Goal: Navigation & Orientation: Understand site structure

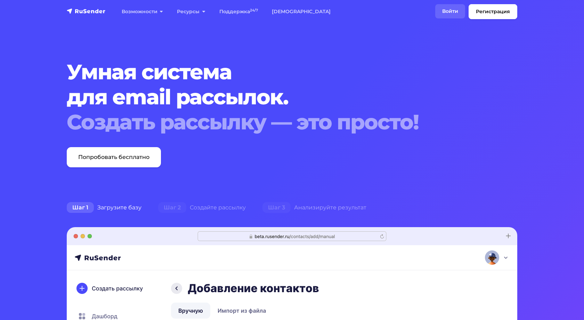
click at [456, 16] on link "Войти" at bounding box center [450, 11] width 30 height 14
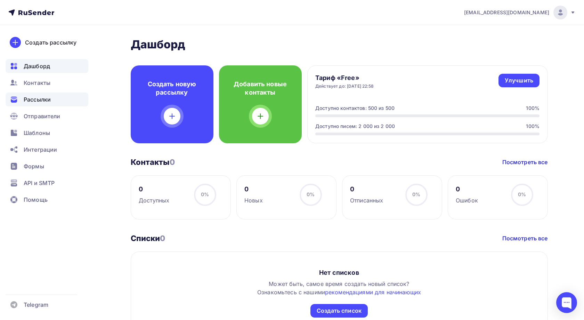
click at [61, 101] on div "Рассылки" at bounding box center [47, 100] width 83 height 14
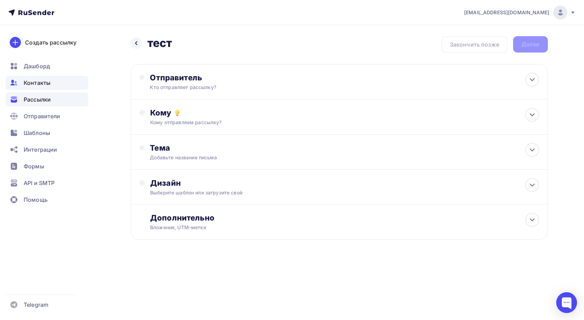
click at [52, 89] on div "Контакты" at bounding box center [47, 83] width 83 height 14
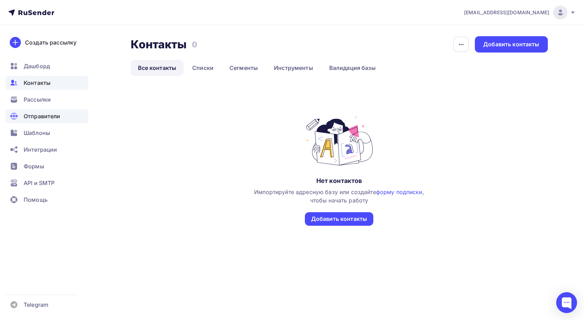
click at [59, 111] on div "Отправители" at bounding box center [47, 116] width 83 height 14
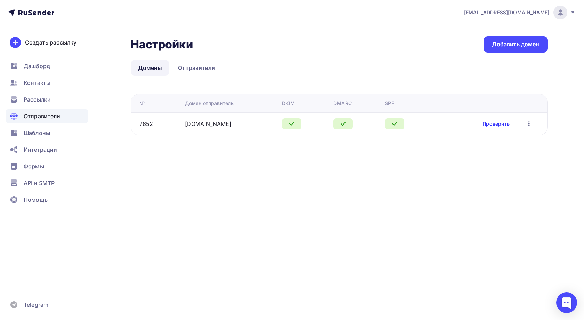
click at [493, 124] on link "Проверить" at bounding box center [496, 123] width 27 height 7
click at [60, 105] on div "Рассылки" at bounding box center [47, 100] width 83 height 14
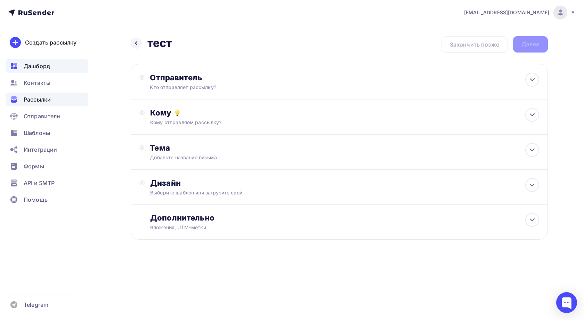
click at [67, 72] on div "Дашборд" at bounding box center [47, 66] width 83 height 14
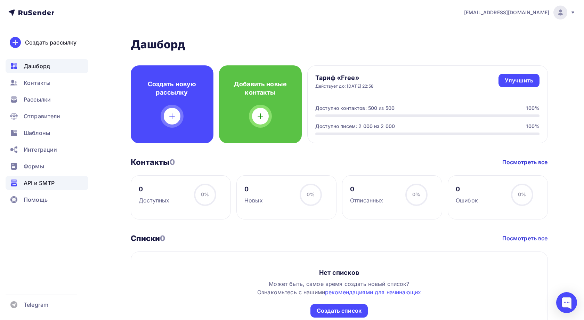
click at [59, 181] on div "API и SMTP" at bounding box center [47, 183] width 83 height 14
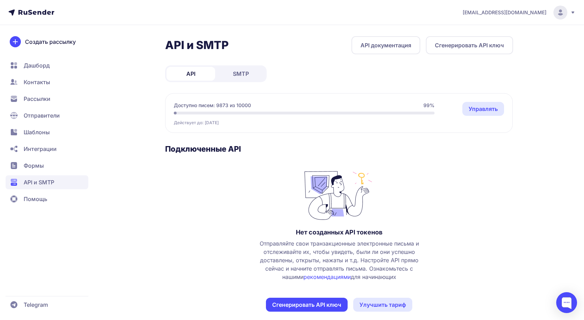
click at [236, 76] on span "SMTP" at bounding box center [241, 74] width 16 height 8
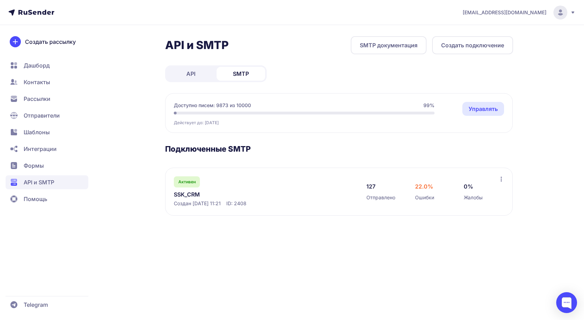
click at [199, 76] on link "API" at bounding box center [191, 74] width 49 height 14
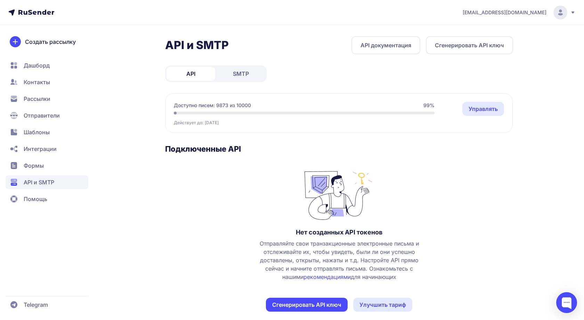
click at [41, 92] on span "Контакты" at bounding box center [47, 99] width 83 height 14
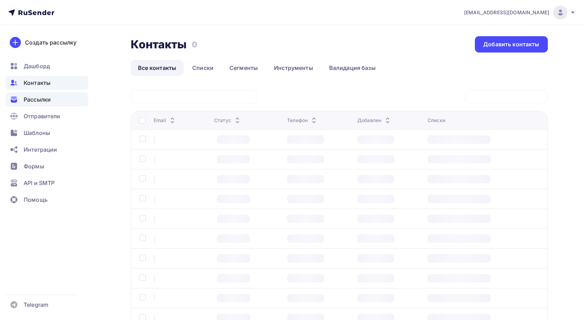
click at [41, 103] on span "Рассылки" at bounding box center [37, 99] width 27 height 8
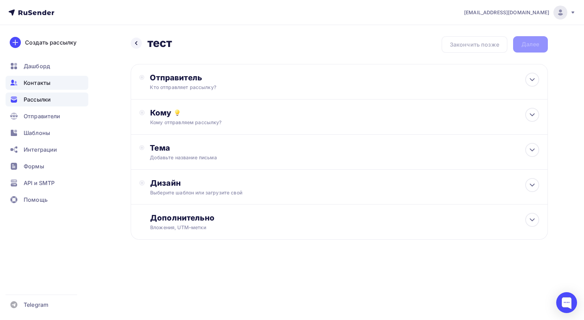
click at [61, 86] on div "Контакты" at bounding box center [47, 83] width 83 height 14
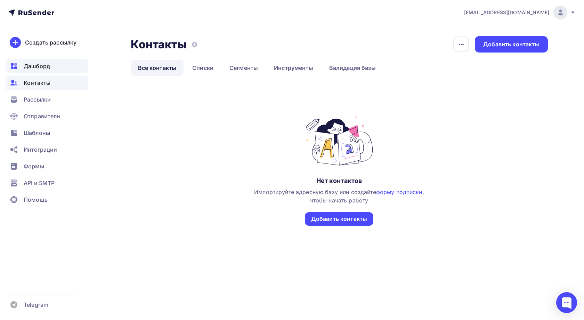
click at [55, 64] on div "Дашборд" at bounding box center [47, 66] width 83 height 14
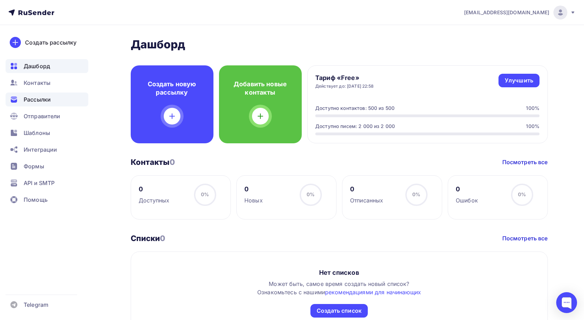
click at [56, 96] on div "Рассылки" at bounding box center [47, 100] width 83 height 14
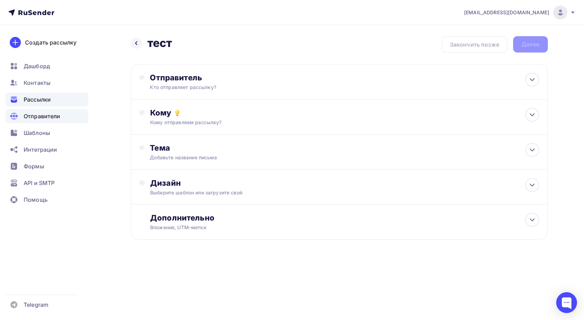
click at [64, 118] on div "Отправители" at bounding box center [47, 116] width 83 height 14
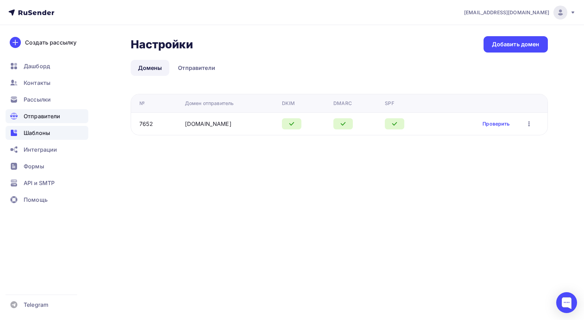
click at [63, 132] on div "Шаблоны" at bounding box center [47, 133] width 83 height 14
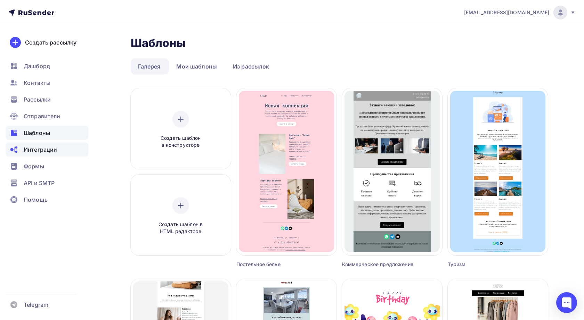
click at [58, 150] on div "Интеграции" at bounding box center [47, 150] width 83 height 14
